Goal: Task Accomplishment & Management: Manage account settings

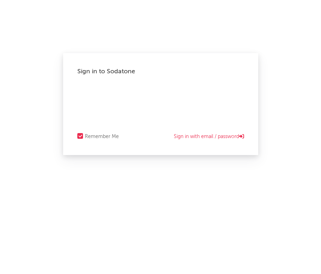
select select "warner_chappell"
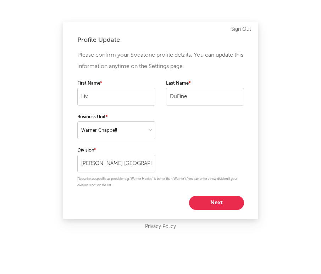
click at [215, 202] on button "Next" at bounding box center [216, 203] width 55 height 14
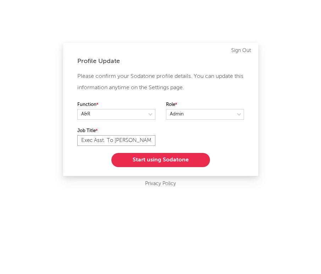
click at [118, 141] on input "Exec Asst. To [PERSON_NAME] and [PERSON_NAME]" at bounding box center [116, 140] width 78 height 11
drag, startPoint x: 91, startPoint y: 141, endPoint x: 65, endPoint y: 140, distance: 25.9
click at [65, 140] on div "Profile Update Please confirm your Sodatone profile details. You can update thi…" at bounding box center [160, 109] width 195 height 133
type input "A&R Admin Asst. To [PERSON_NAME] and [PERSON_NAME]"
click at [131, 157] on button "Start using Sodatone" at bounding box center [160, 160] width 98 height 14
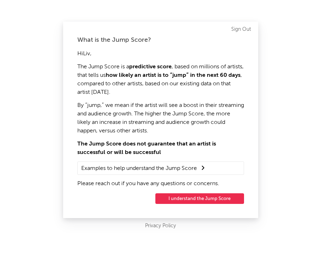
click at [220, 200] on button "I understand the Jump Score" at bounding box center [199, 198] width 89 height 11
